Goal: Complete application form

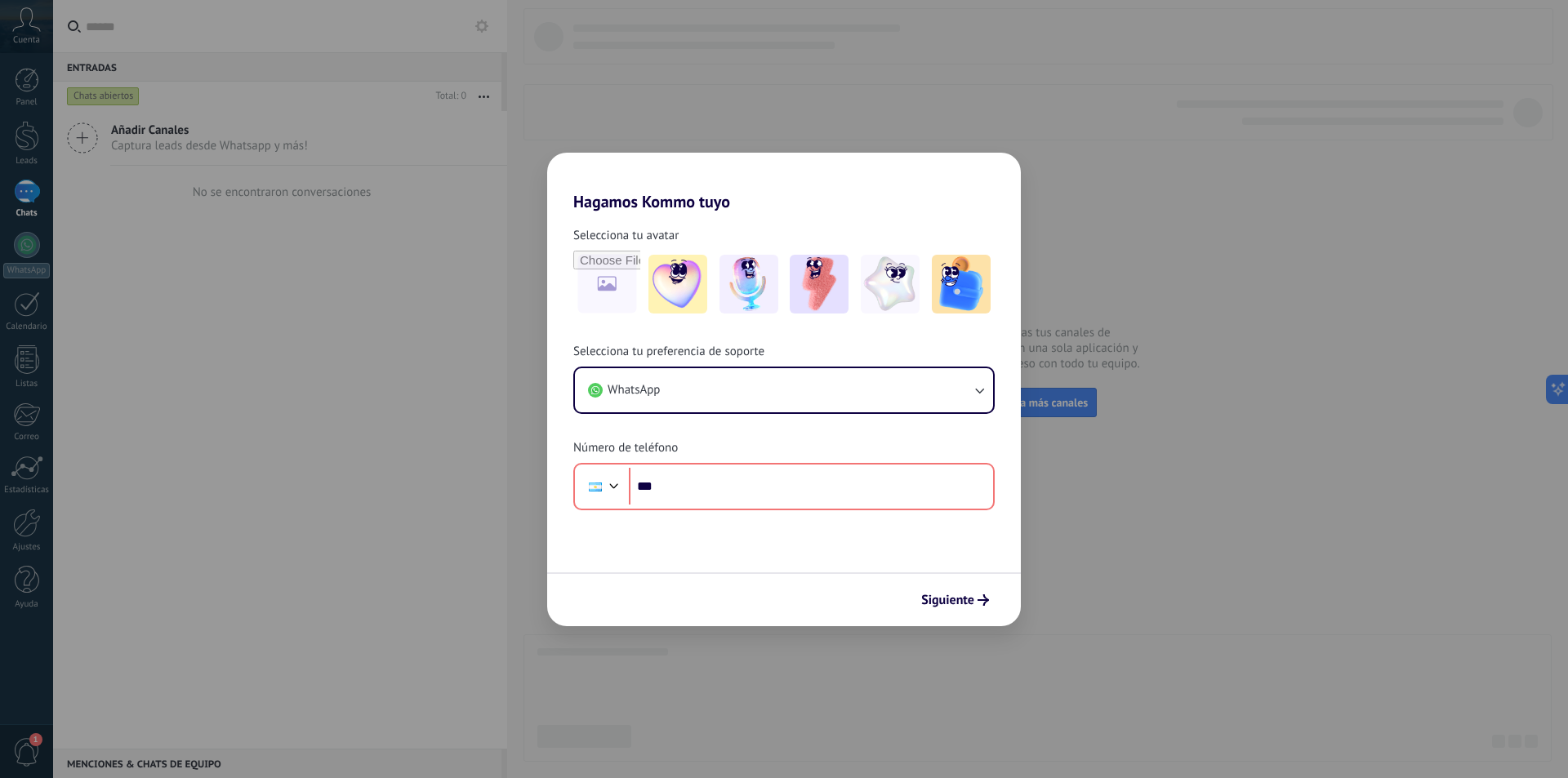
click at [1163, 397] on div "Hagamos Kommo tuyo Selecciona tu avatar Selecciona tu preferencia de soporte Wh…" at bounding box center [784, 389] width 1568 height 778
click at [963, 605] on span "Siguiente" at bounding box center [948, 600] width 53 height 11
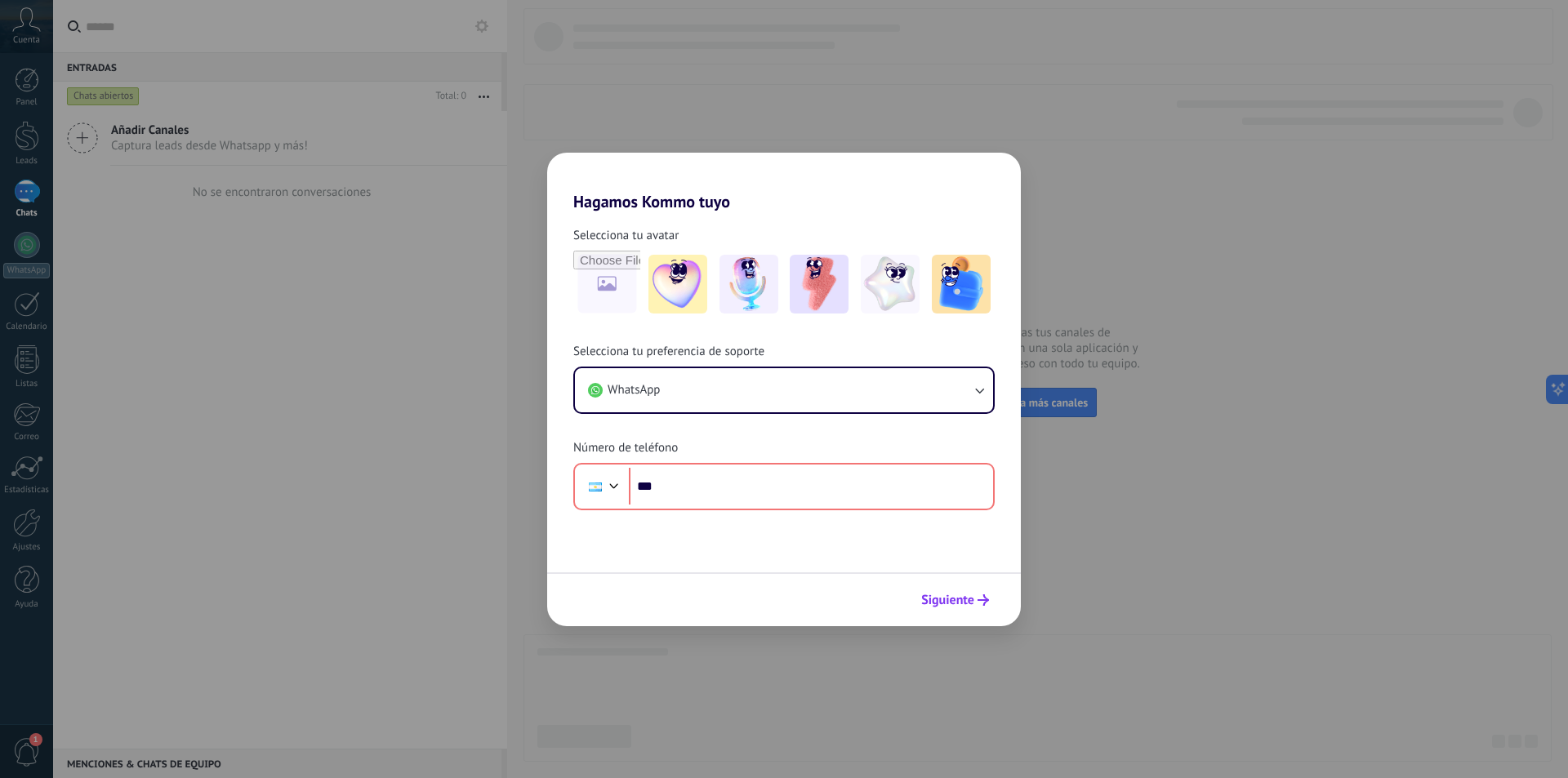
click at [963, 605] on span "Siguiente" at bounding box center [948, 600] width 53 height 11
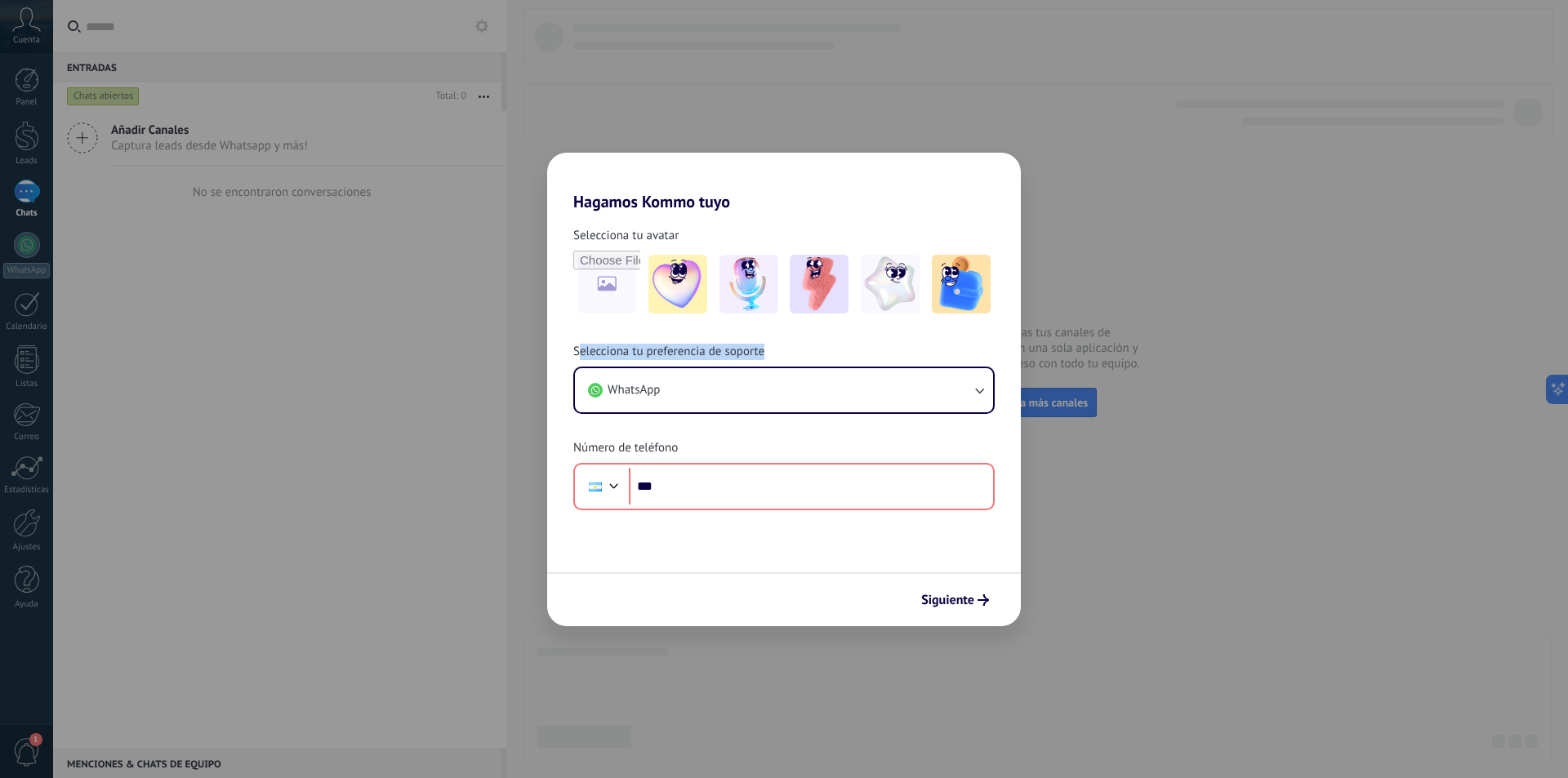
drag, startPoint x: 579, startPoint y: 347, endPoint x: 759, endPoint y: 348, distance: 180.0
click at [806, 349] on div "Selecciona tu preferencia de soporte WhatsApp Número de teléfono Phone ***" at bounding box center [784, 426] width 474 height 166
click at [744, 348] on span "Selecciona tu preferencia de soporte" at bounding box center [669, 351] width 191 height 16
click at [745, 397] on button "WhatsApp" at bounding box center [784, 390] width 418 height 44
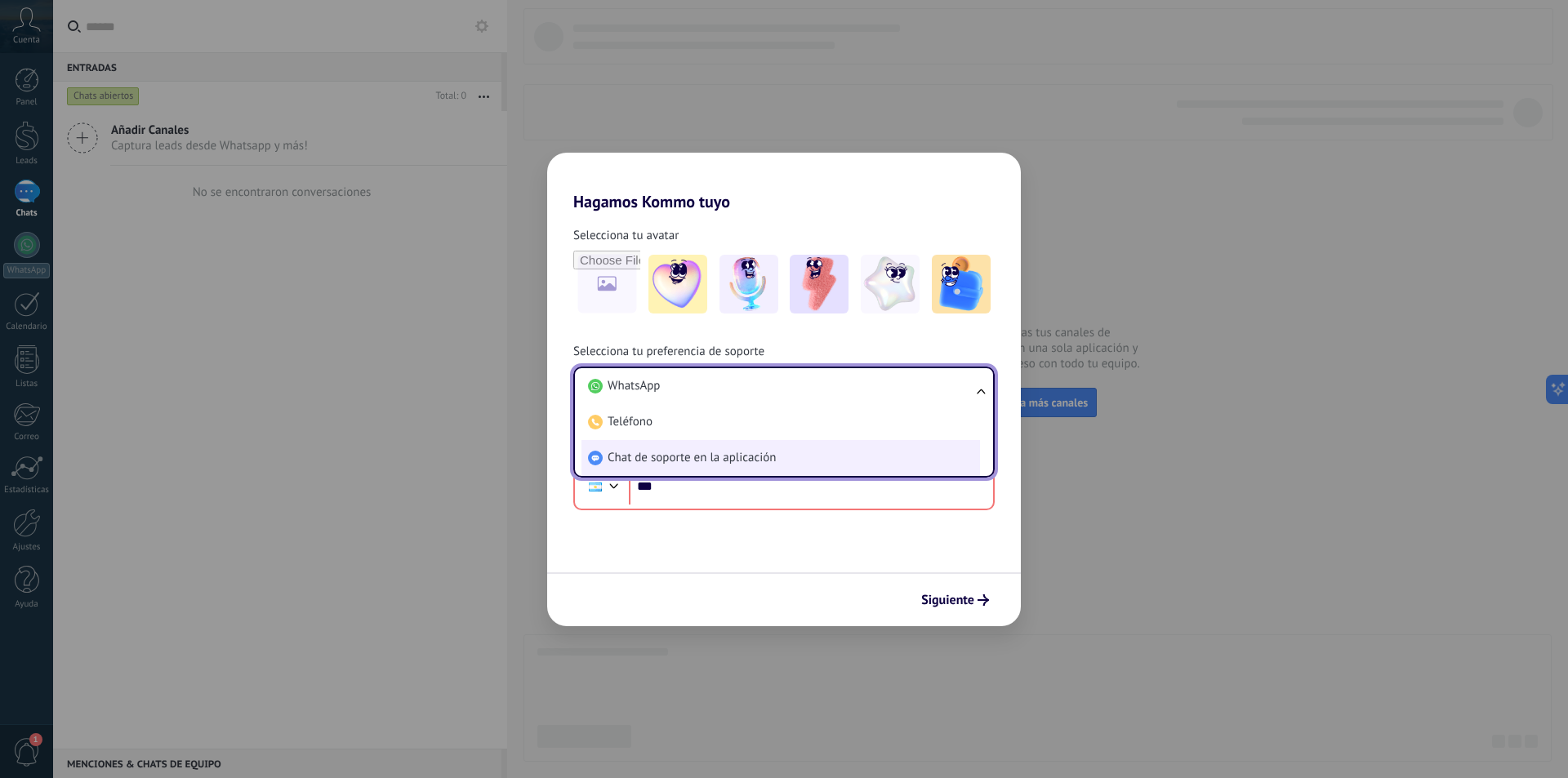
click at [674, 453] on span "Chat de soporte en la aplicación" at bounding box center [691, 458] width 168 height 16
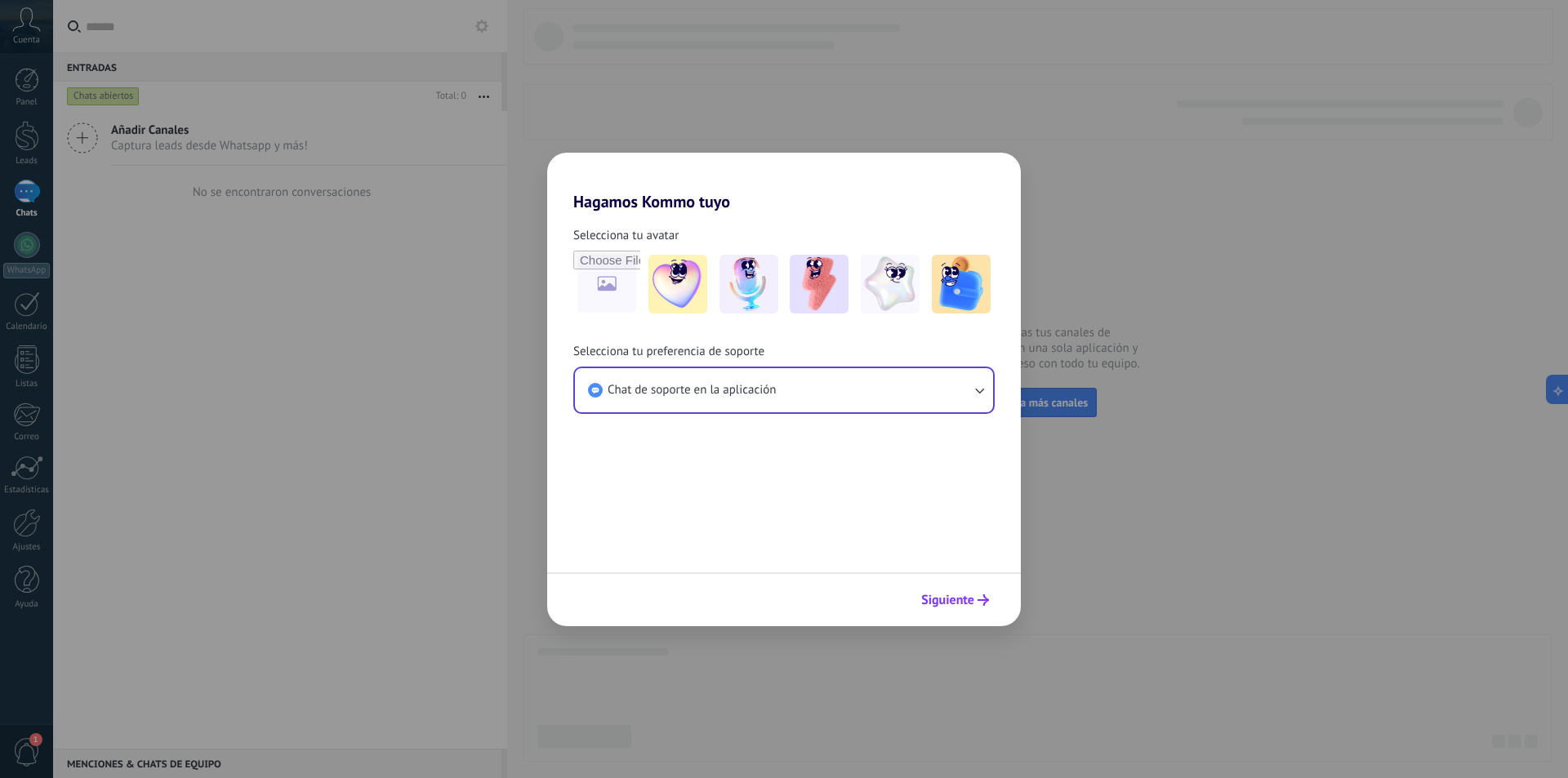
click at [960, 606] on span "Siguiente" at bounding box center [948, 600] width 53 height 11
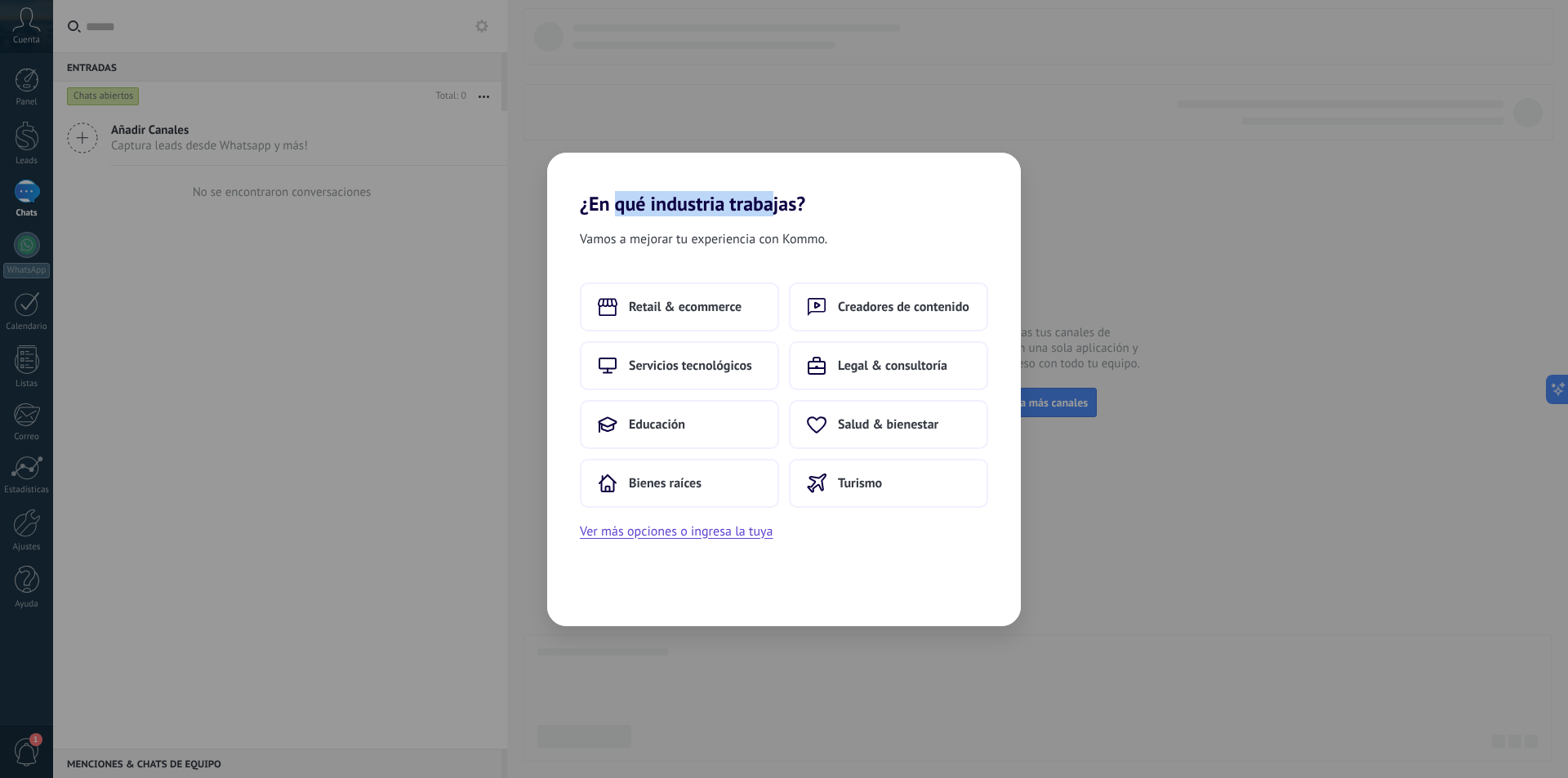
drag, startPoint x: 616, startPoint y: 211, endPoint x: 773, endPoint y: 211, distance: 157.0
click at [773, 211] on h2 "¿En qué industria trabajas?" at bounding box center [784, 184] width 474 height 63
